Goal: Task Accomplishment & Management: Use online tool/utility

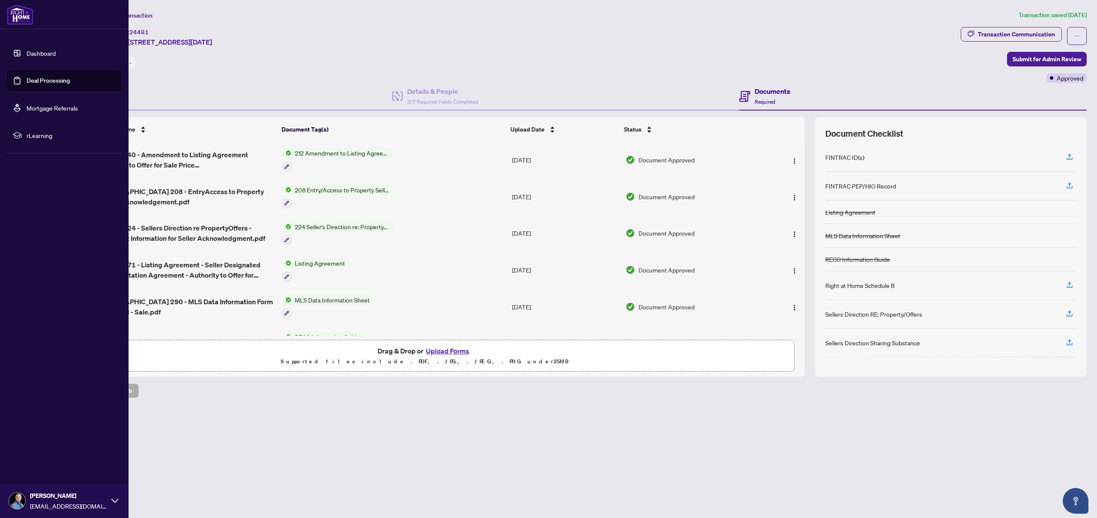
click at [45, 81] on link "Deal Processing" at bounding box center [48, 81] width 43 height 8
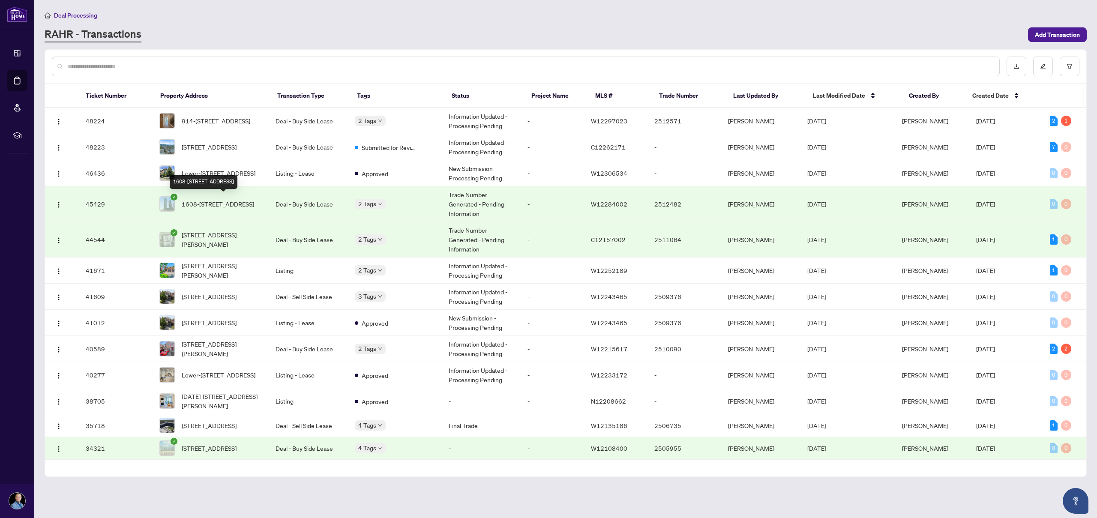
click at [234, 202] on span "1608-[STREET_ADDRESS]" at bounding box center [218, 203] width 72 height 9
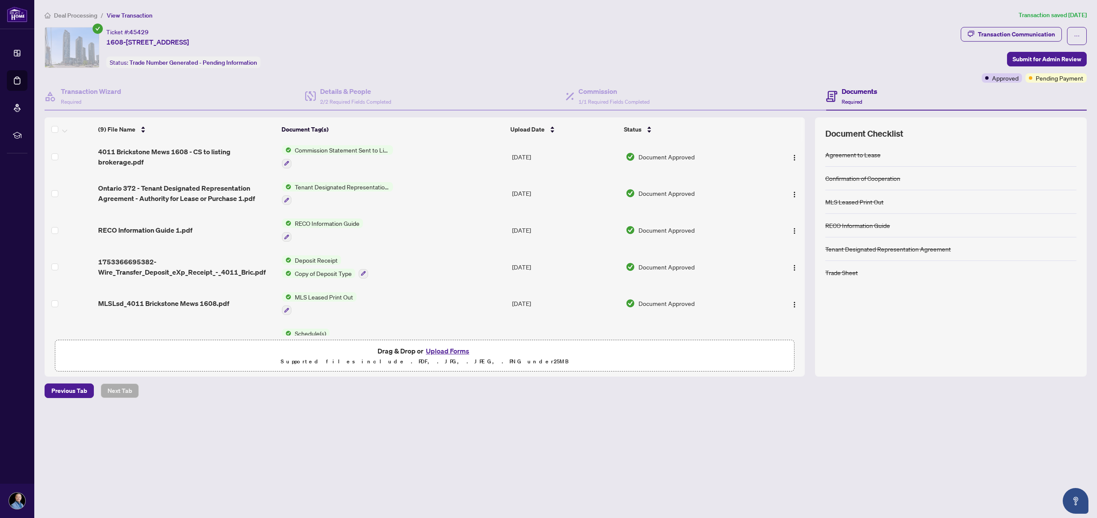
scroll to position [134, 0]
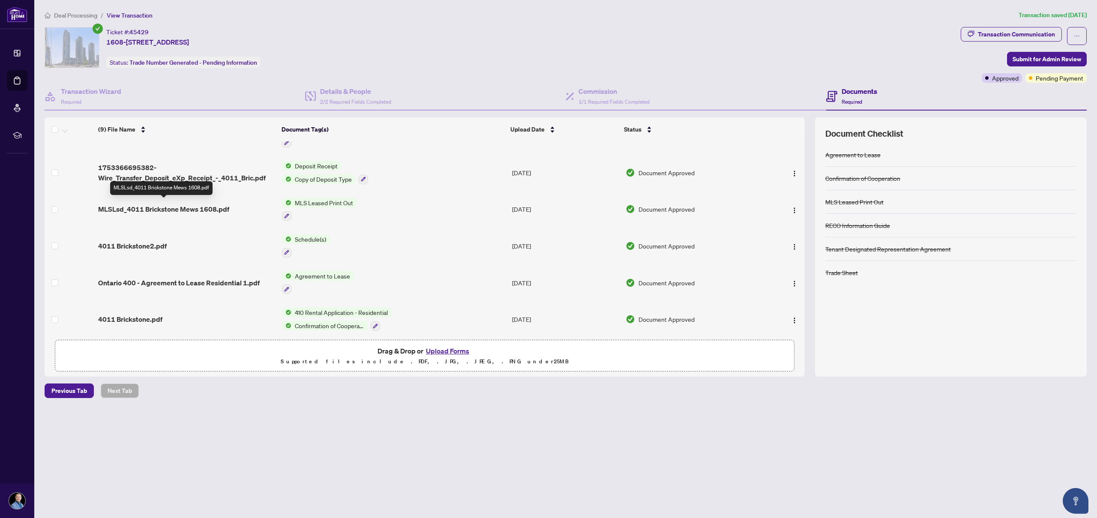
click at [204, 204] on span "MLSLsd_4011 Brickstone Mews 1608.pdf" at bounding box center [163, 209] width 131 height 10
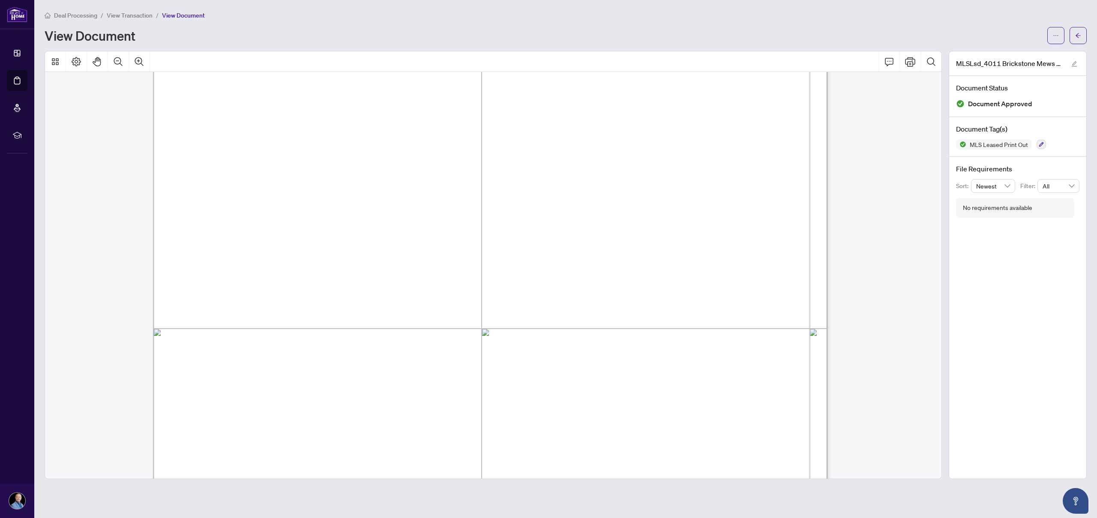
scroll to position [764, 0]
click at [735, 137] on span "W12284002" at bounding box center [739, 137] width 43 height 10
